Goal: Information Seeking & Learning: Check status

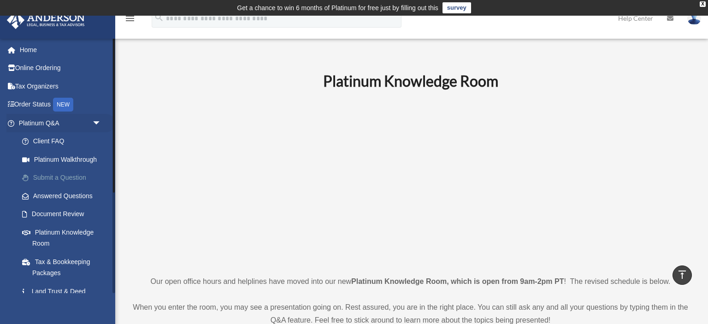
scroll to position [389, 0]
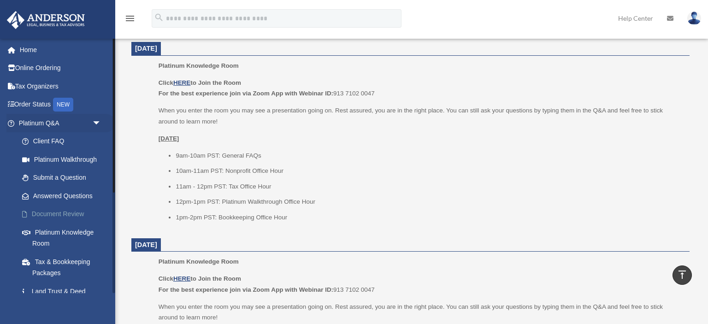
click at [76, 213] on link "Document Review" at bounding box center [64, 214] width 102 height 18
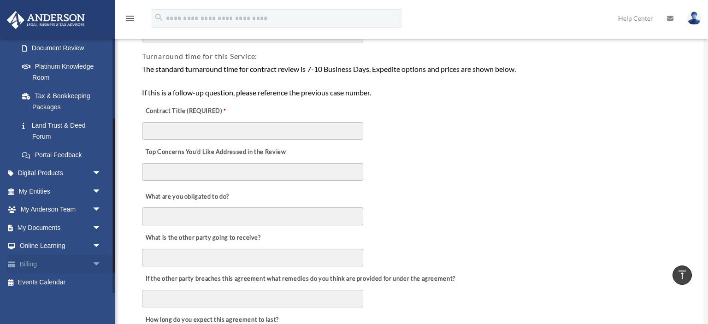
scroll to position [166, 0]
click at [44, 224] on link "My Documents arrow_drop_down" at bounding box center [60, 227] width 109 height 18
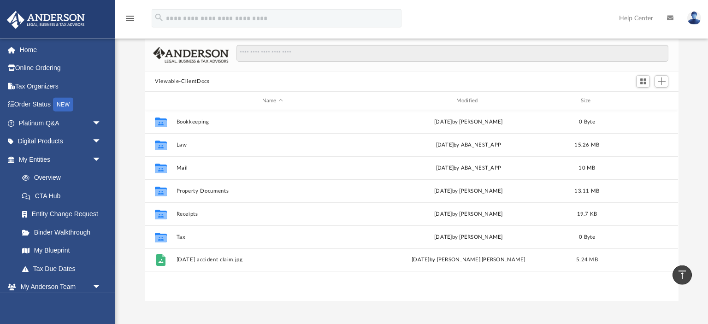
scroll to position [41, 0]
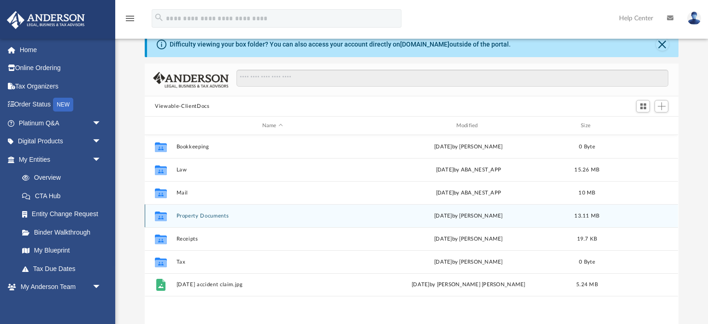
click at [215, 214] on button "Property Documents" at bounding box center [272, 216] width 192 height 6
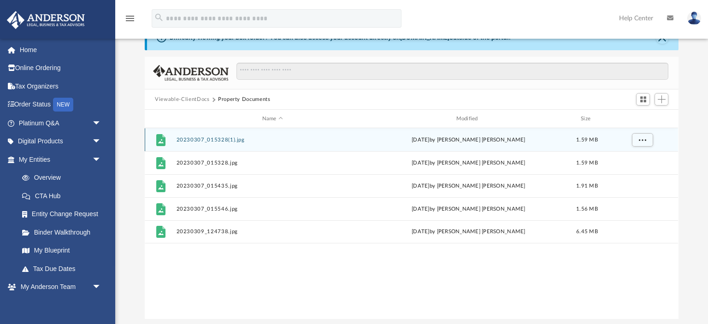
scroll to position [0, 0]
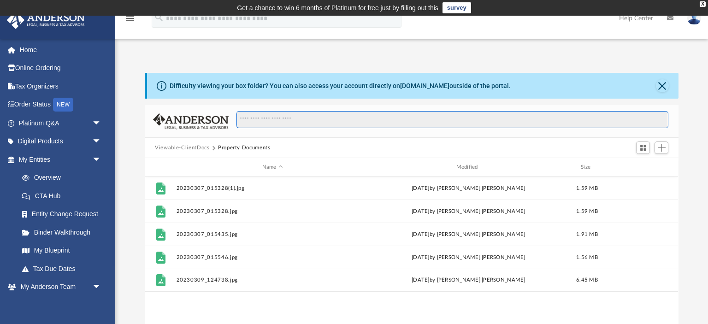
click at [280, 122] on input "Search files and folders" at bounding box center [452, 120] width 432 height 18
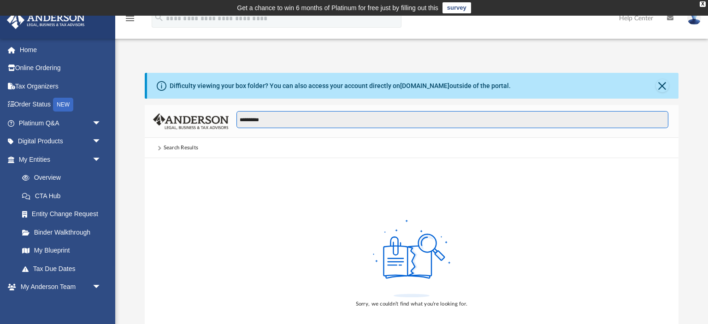
type input "**********"
click at [158, 147] on span at bounding box center [158, 148] width 5 height 5
click at [283, 122] on input "**********" at bounding box center [452, 120] width 432 height 18
drag, startPoint x: 283, startPoint y: 120, endPoint x: 203, endPoint y: 121, distance: 80.2
click at [236, 121] on input "**********" at bounding box center [452, 120] width 432 height 18
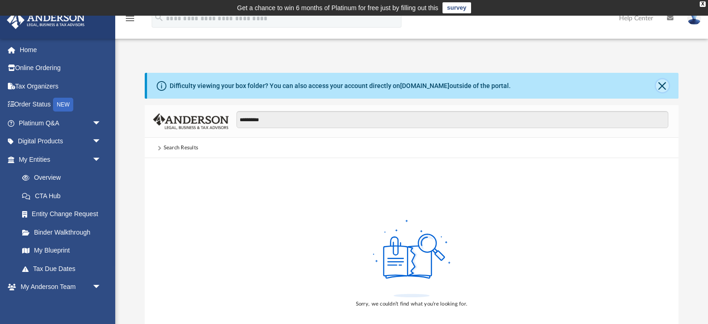
click at [663, 84] on button "Close" at bounding box center [662, 85] width 13 height 13
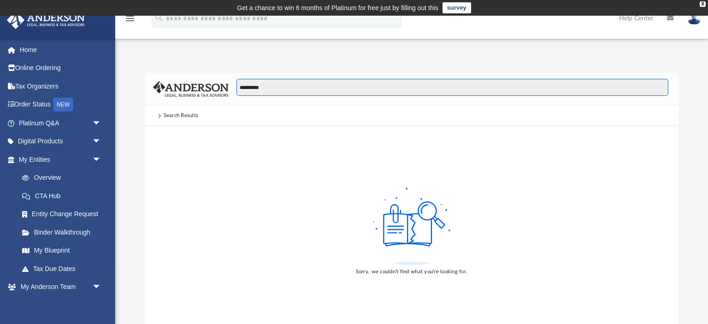
drag, startPoint x: 266, startPoint y: 88, endPoint x: 171, endPoint y: 88, distance: 94.9
click at [236, 88] on input "**********" at bounding box center [452, 88] width 432 height 18
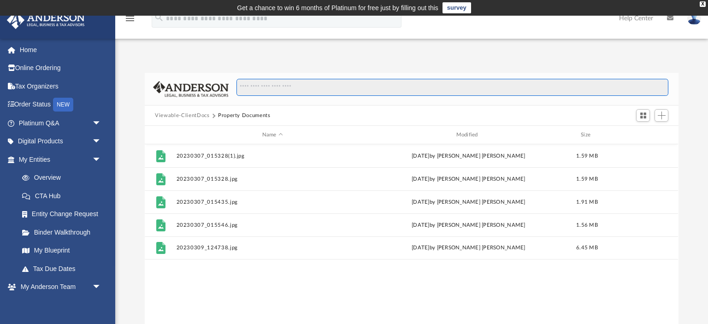
scroll to position [209, 533]
click at [171, 114] on button "Viewable-ClientDocs" at bounding box center [182, 116] width 54 height 8
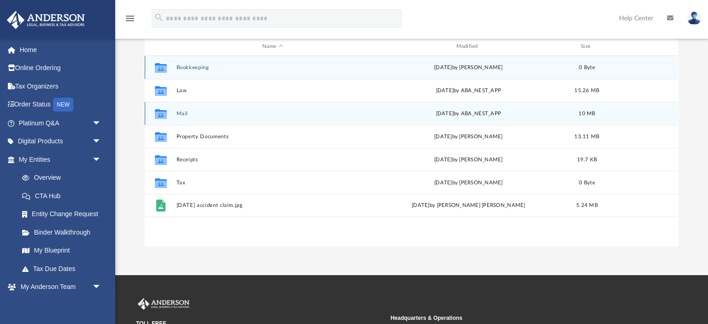
scroll to position [97, 0]
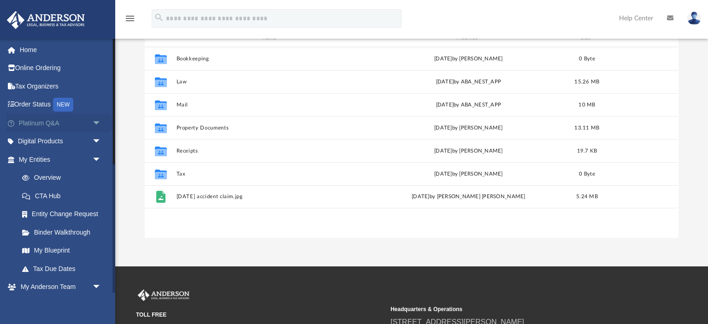
click at [60, 126] on link "Platinum Q&A arrow_drop_down" at bounding box center [60, 123] width 109 height 18
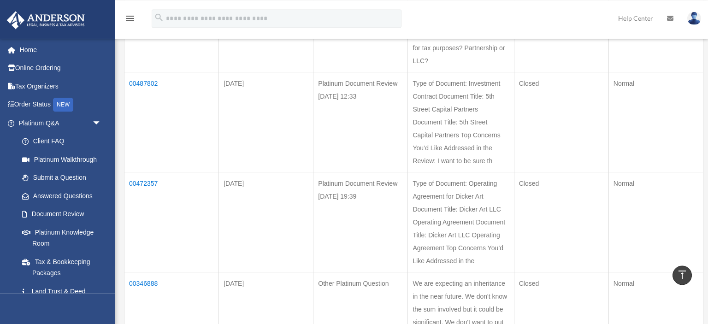
scroll to position [535, 0]
click at [156, 83] on td "00487802" at bounding box center [171, 125] width 94 height 100
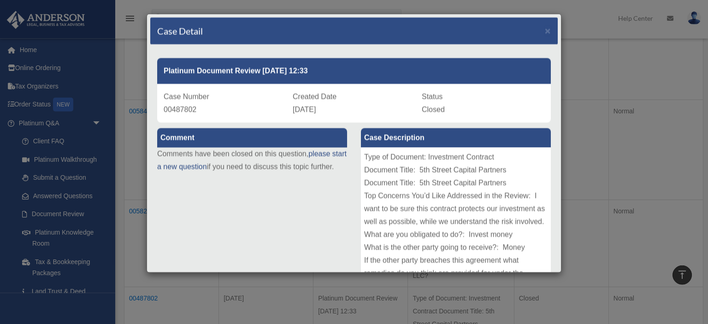
scroll to position [292, 0]
click at [549, 32] on span "×" at bounding box center [548, 30] width 6 height 11
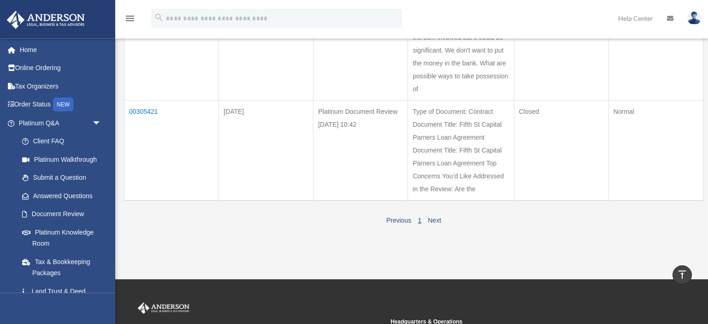
scroll to position [778, 0]
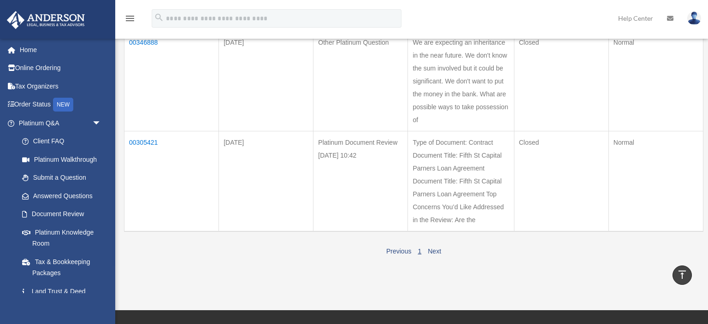
click at [144, 139] on td "00305421" at bounding box center [171, 181] width 94 height 100
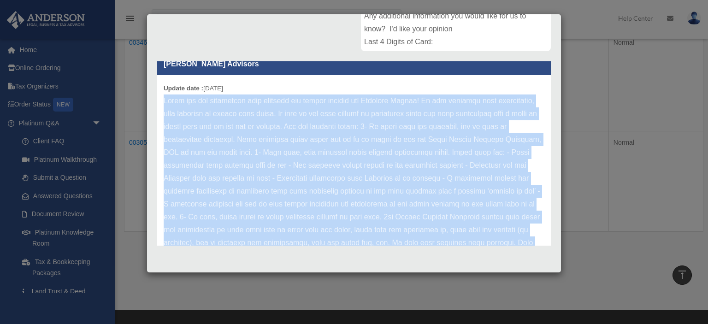
scroll to position [64, 0]
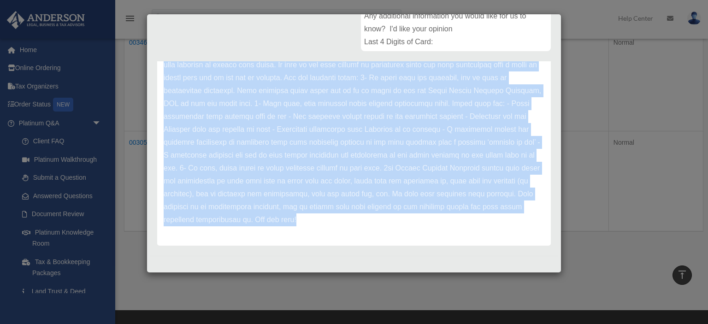
drag, startPoint x: 163, startPoint y: 96, endPoint x: 421, endPoint y: 233, distance: 292.3
click at [421, 233] on div "Update date : 03-15-2023" at bounding box center [354, 135] width 394 height 219
copy p "Thank you for submitting your document for review through the Platinum Portal! …"
